Goal: Complete application form

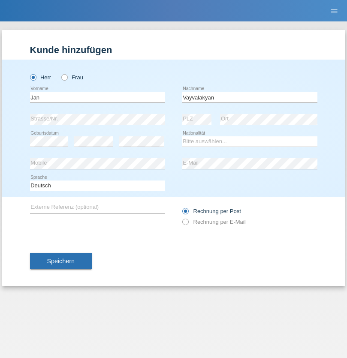
type input "Vayvalakyan"
select select "TR"
select select "C"
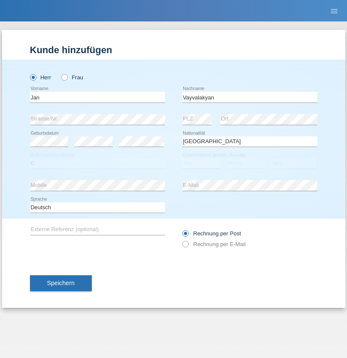
select select "09"
select select "05"
select select "1996"
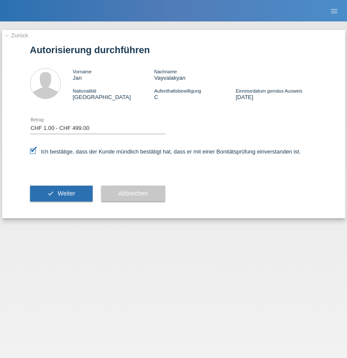
select select "1"
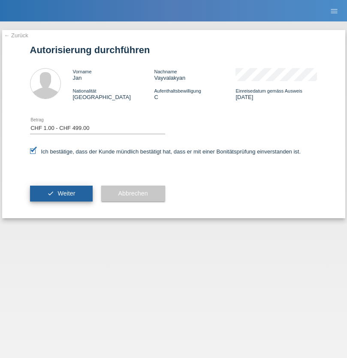
click at [61, 193] on span "Weiter" at bounding box center [66, 193] width 18 height 7
